Goal: Transaction & Acquisition: Register for event/course

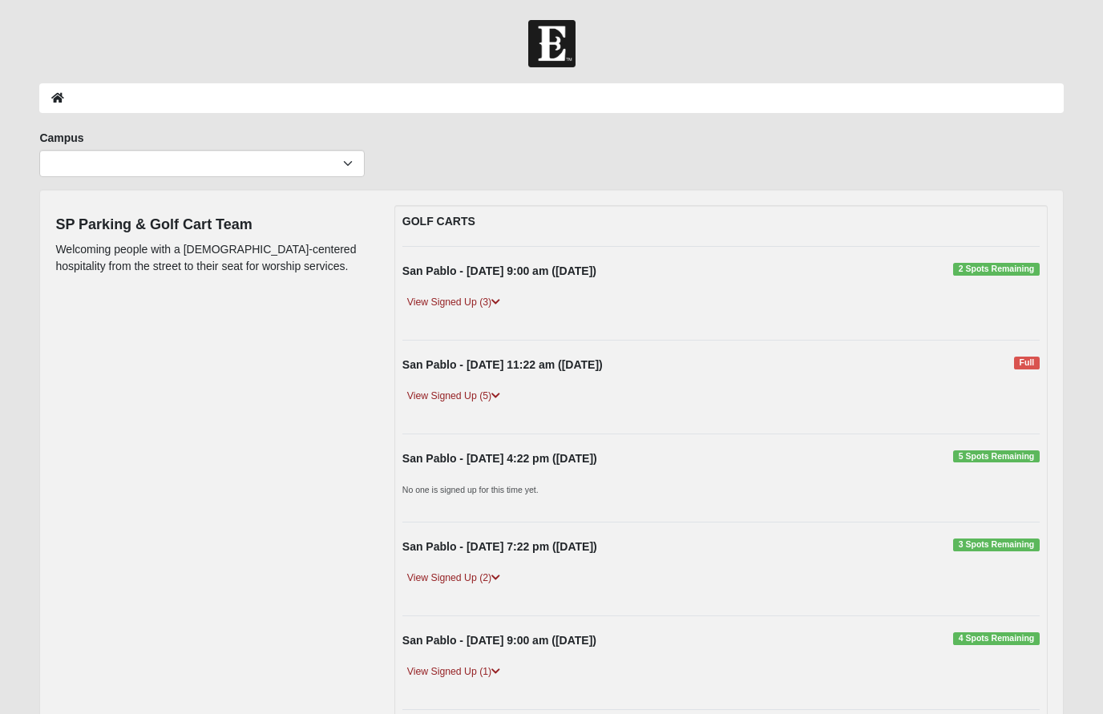
click at [457, 299] on link "View Signed Up (3)" at bounding box center [453, 302] width 103 height 17
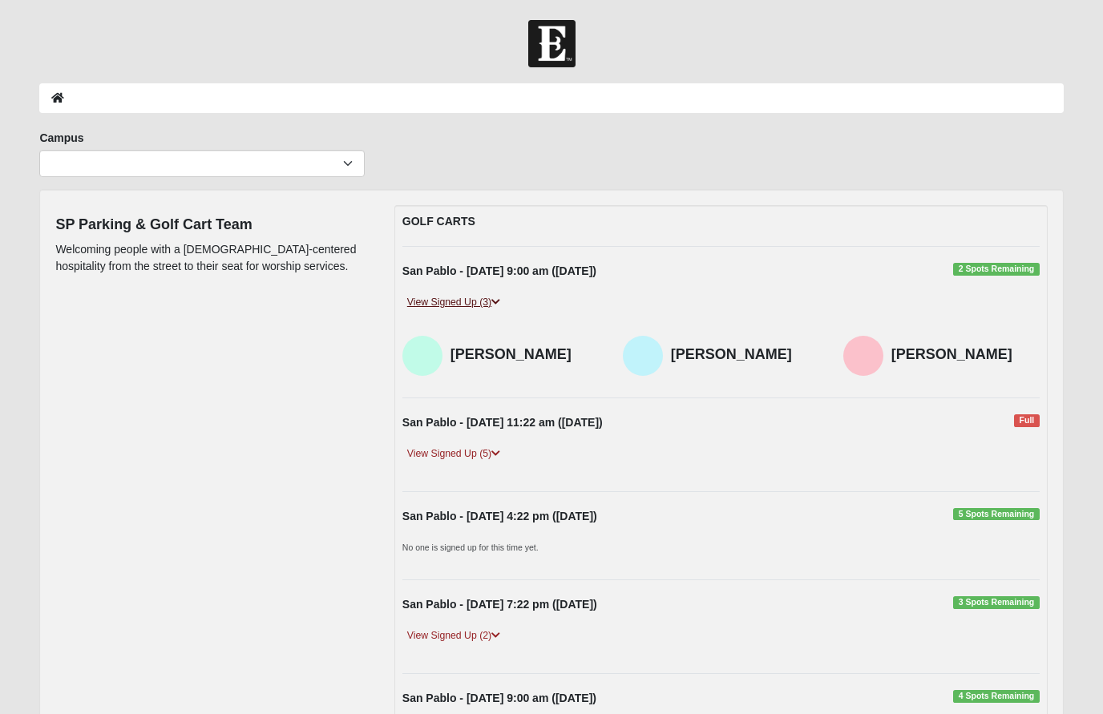
click at [442, 296] on link "View Signed Up (3)" at bounding box center [453, 302] width 103 height 17
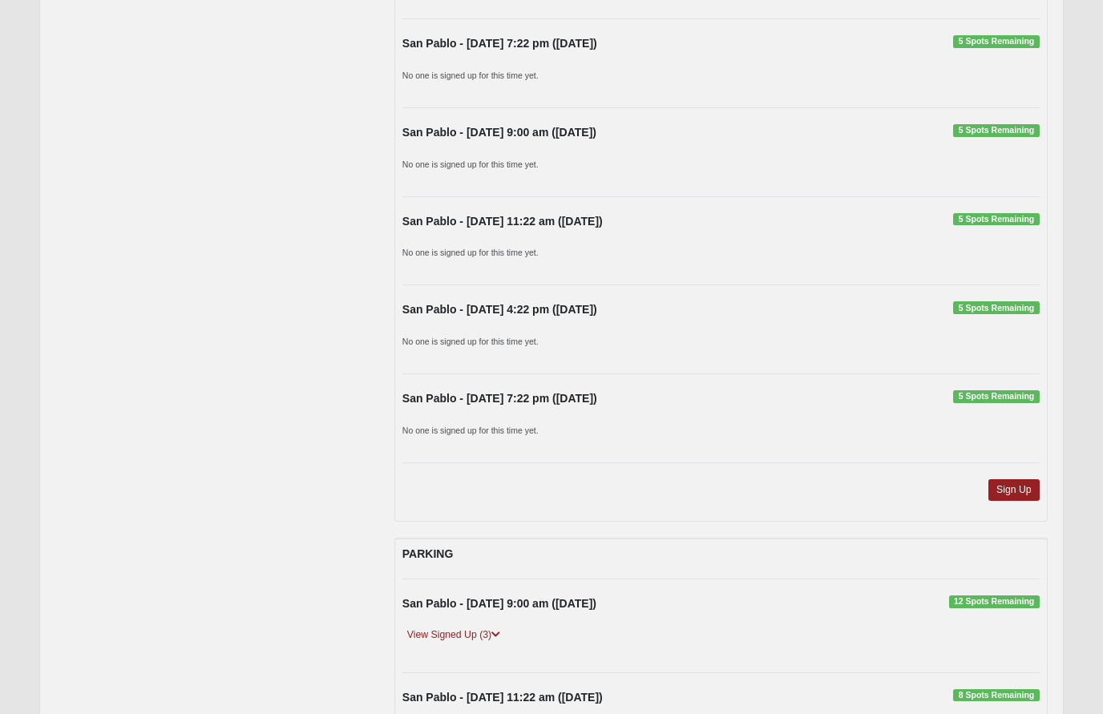
scroll to position [1232, 0]
click at [1022, 479] on link "Sign Up" at bounding box center [1013, 490] width 51 height 22
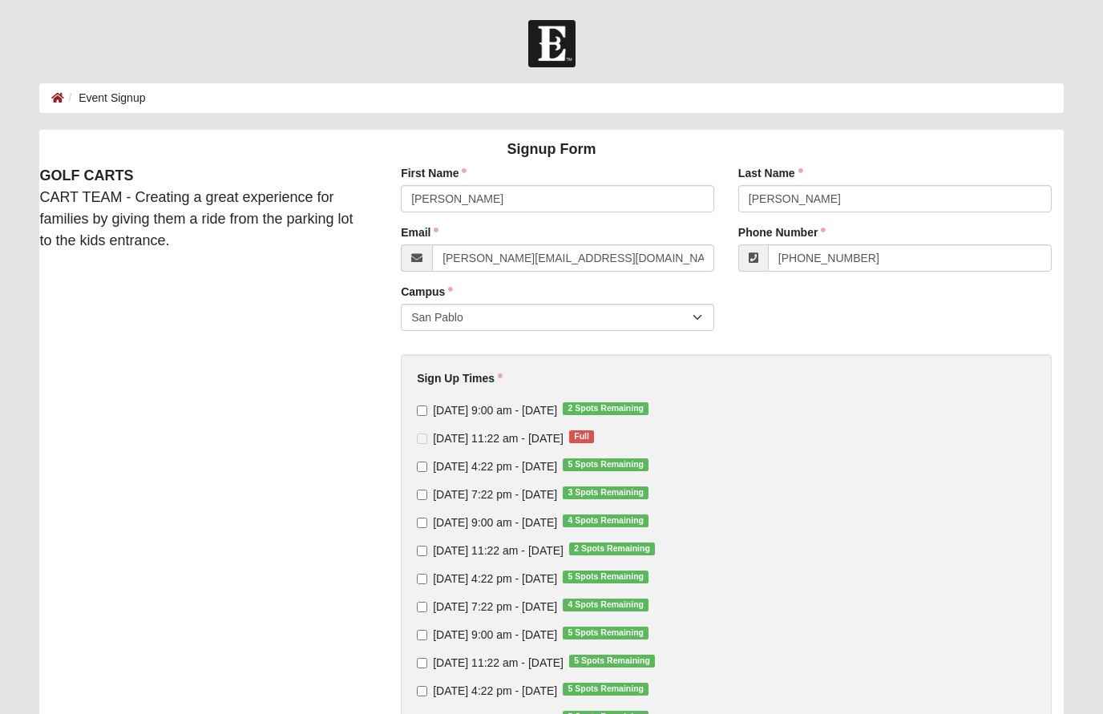
click at [424, 409] on input "[DATE] 9:00 am - [DATE] 2 Spots Remaining" at bounding box center [422, 410] width 10 height 10
checkbox input "true"
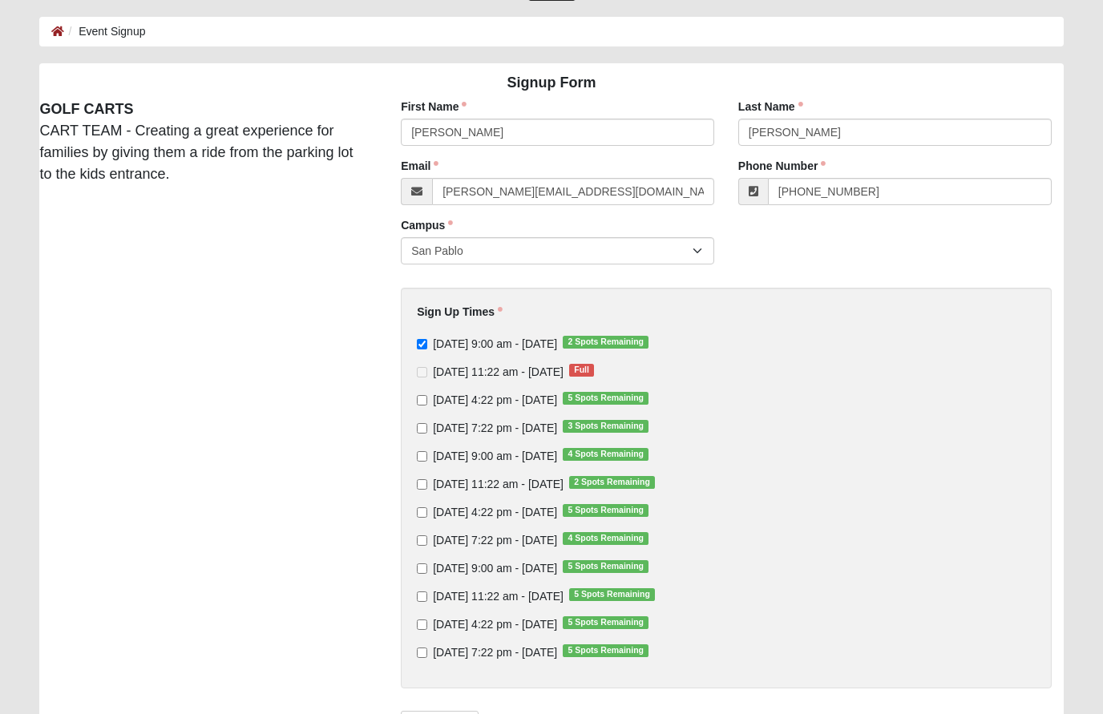
scroll to position [127, 0]
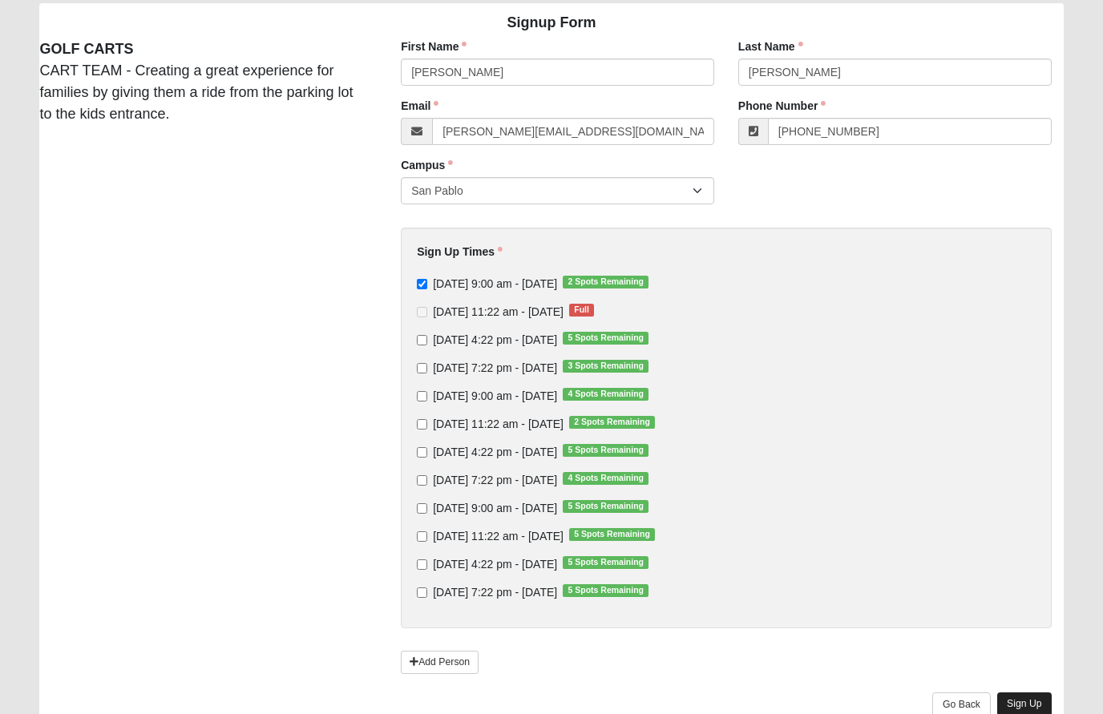
click at [1031, 699] on link "Sign Up" at bounding box center [1024, 703] width 54 height 23
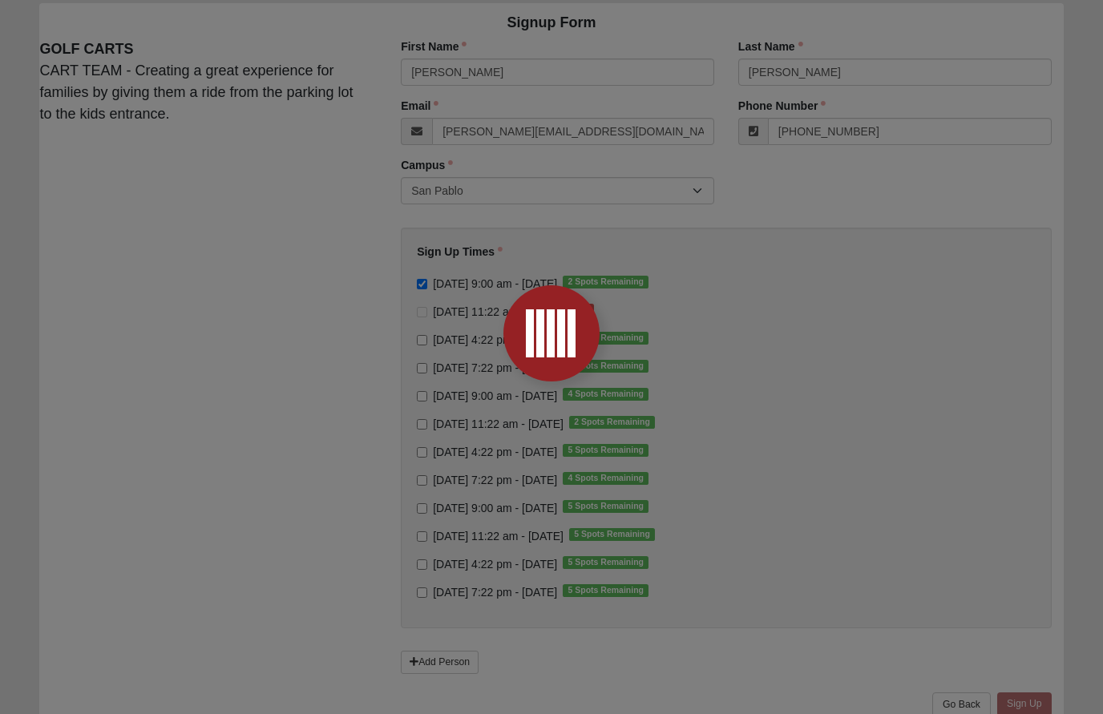
scroll to position [0, 0]
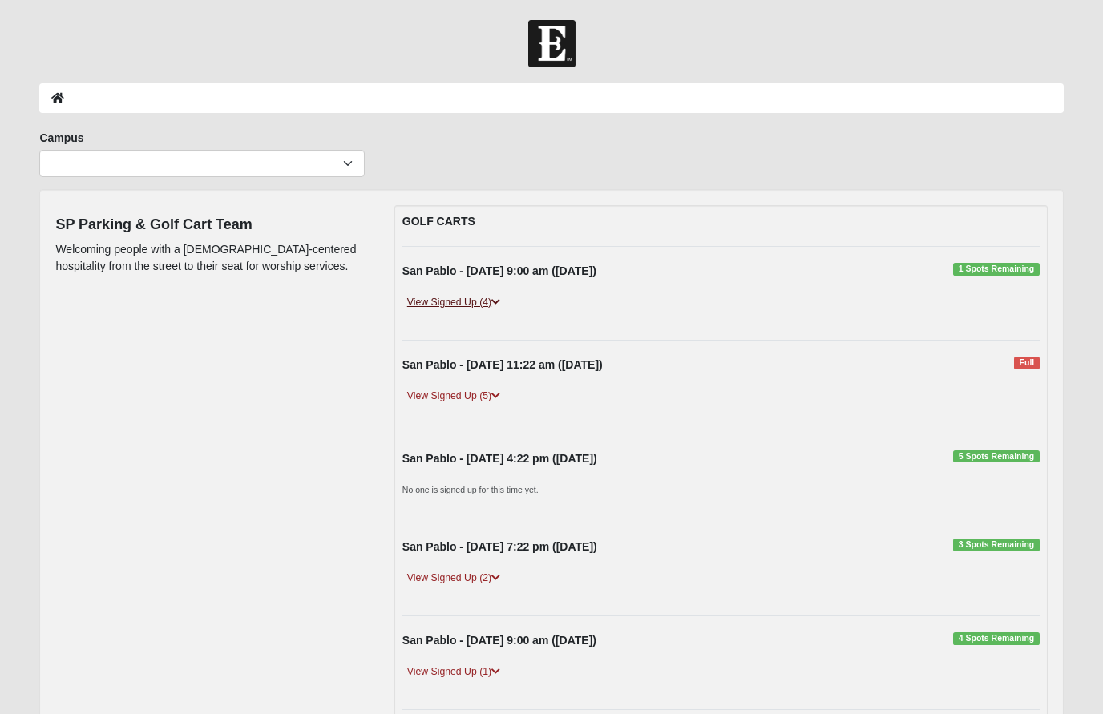
click at [457, 298] on link "View Signed Up (4)" at bounding box center [453, 302] width 103 height 17
